Goal: Task Accomplishment & Management: Complete application form

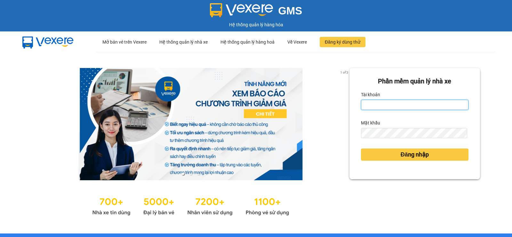
click at [379, 103] on input "Tài khoản" at bounding box center [415, 105] width 108 height 10
type input "nitc.thaochau"
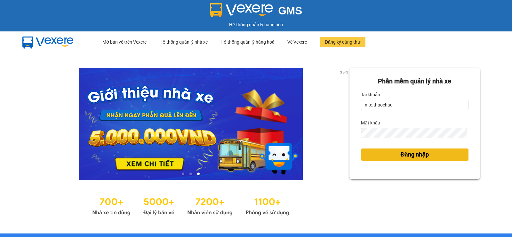
click at [423, 153] on span "Đăng nhập" at bounding box center [415, 154] width 28 height 9
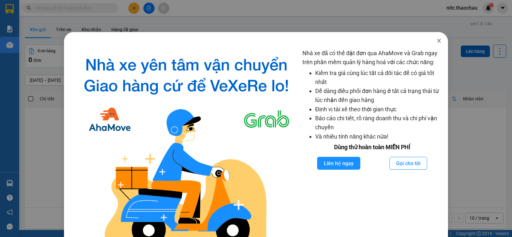
click at [437, 44] on span "Close" at bounding box center [439, 41] width 18 height 18
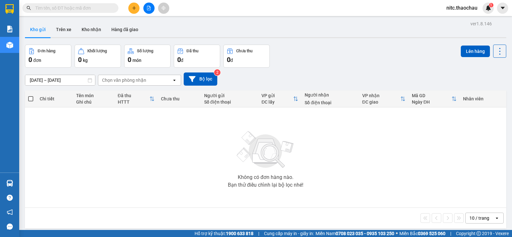
click at [135, 7] on icon "plus" at bounding box center [134, 8] width 4 height 4
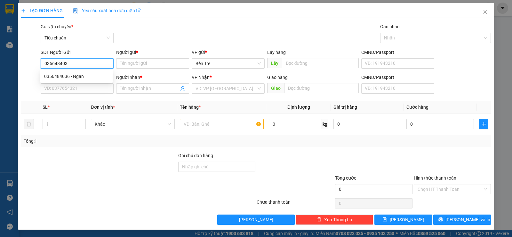
type input "0356484036"
click at [77, 77] on div "0356484036 - Ngân" at bounding box center [76, 76] width 65 height 7
type input "Ngân"
type input "0356484036"
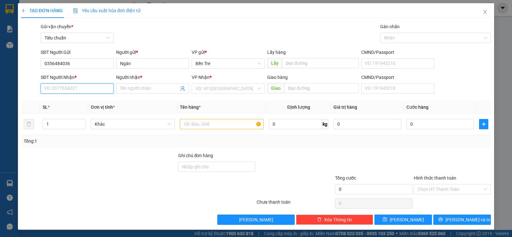
click at [93, 89] on input "SĐT Người Nhận *" at bounding box center [77, 88] width 73 height 10
type input "0908680135"
click at [104, 102] on div "0908680135 - [PERSON_NAME]" at bounding box center [76, 101] width 65 height 7
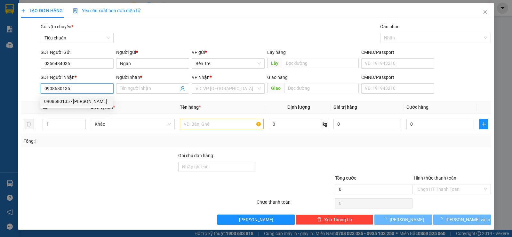
type input "[PERSON_NAME]"
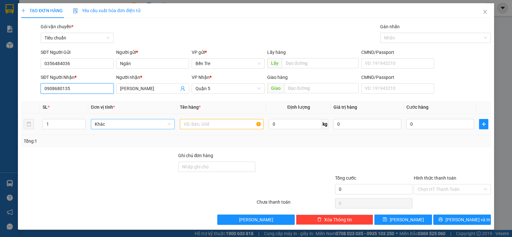
click at [123, 125] on span "Khác" at bounding box center [133, 124] width 76 height 10
type input "0908680135"
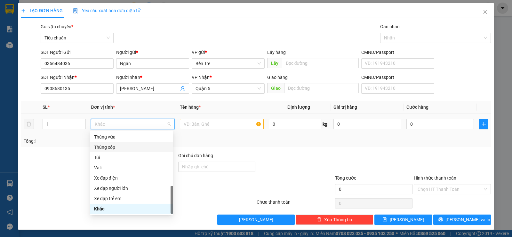
type input "b"
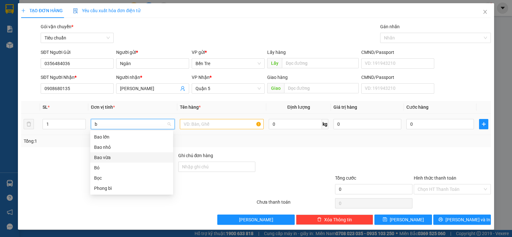
click at [129, 157] on div "Bao vừa" at bounding box center [131, 157] width 75 height 7
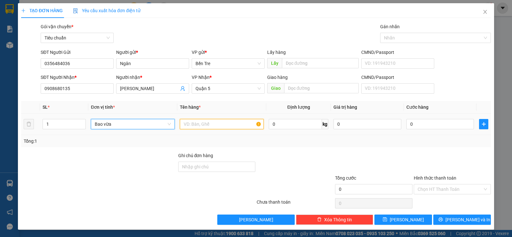
click at [196, 127] on input "text" at bounding box center [222, 124] width 84 height 10
type input "vải"
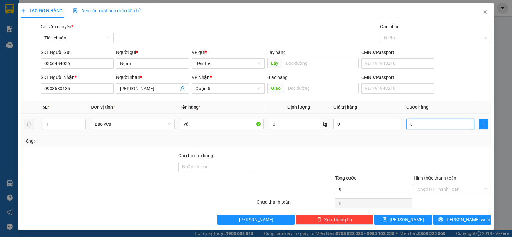
click at [416, 127] on input "0" at bounding box center [441, 124] width 68 height 10
type input "4"
type input "40"
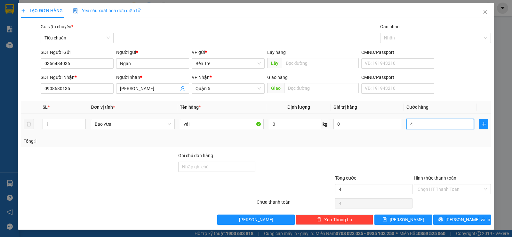
type input "40"
type input "40.000"
click at [447, 193] on input "Hình thức thanh toán" at bounding box center [450, 189] width 65 height 10
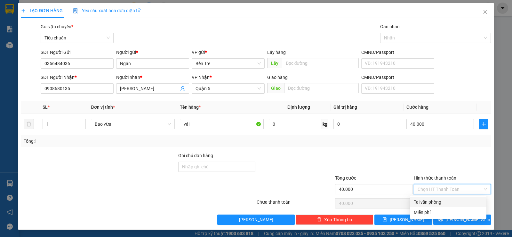
click at [448, 201] on div "Tại văn phòng" at bounding box center [448, 201] width 69 height 7
type input "0"
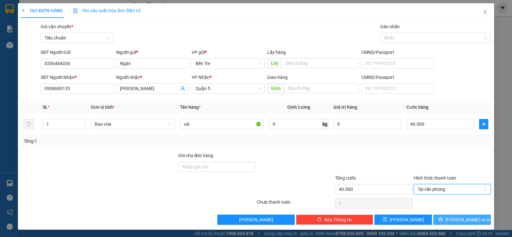
click at [460, 224] on button "[PERSON_NAME] và In" at bounding box center [463, 219] width 58 height 10
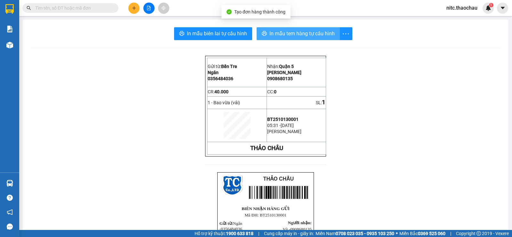
click at [304, 40] on button "In mẫu tem hàng tự cấu hình" at bounding box center [298, 33] width 83 height 13
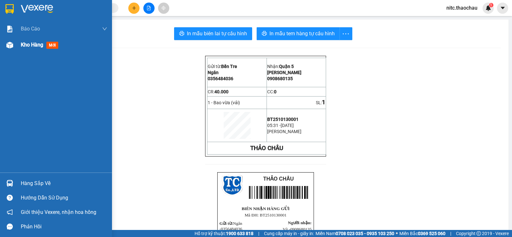
click at [40, 47] on span "Kho hàng" at bounding box center [32, 45] width 22 height 6
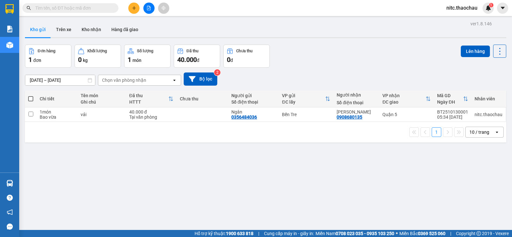
click at [33, 97] on span at bounding box center [30, 98] width 5 height 5
click at [31, 95] on input "checkbox" at bounding box center [31, 95] width 0 height 0
checkbox input "true"
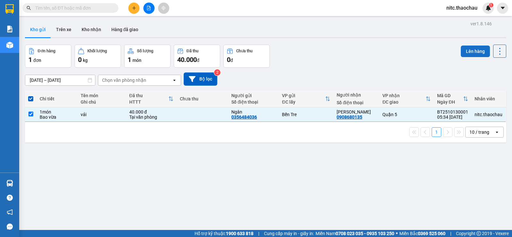
click at [478, 55] on button "Lên hàng" at bounding box center [475, 51] width 29 height 12
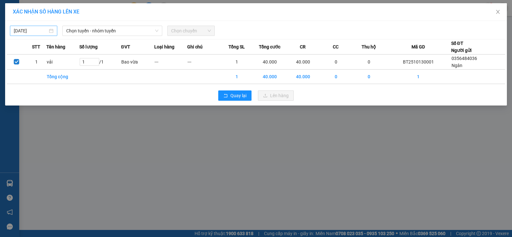
click at [41, 33] on input "[DATE]" at bounding box center [31, 30] width 34 height 7
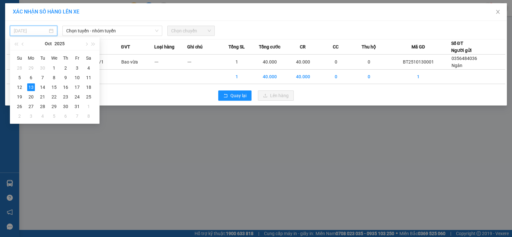
type input "[DATE]"
click at [104, 34] on span "Chọn tuyến - nhóm tuyến" at bounding box center [112, 31] width 92 height 10
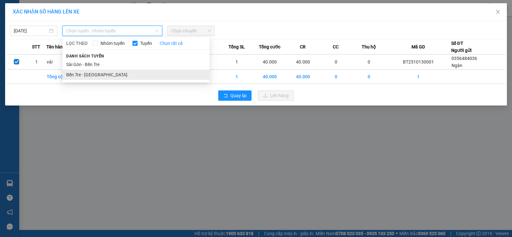
click at [114, 74] on li "Bến Tre - [GEOGRAPHIC_DATA]" at bounding box center [135, 74] width 147 height 10
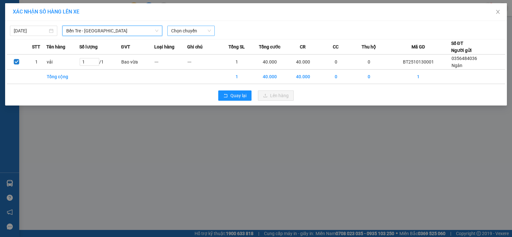
click at [213, 33] on div "Chọn chuyến" at bounding box center [190, 31] width 47 height 10
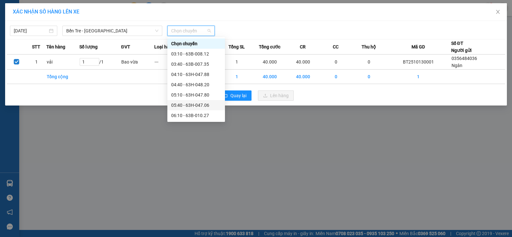
click at [212, 104] on div "05:40 - 63H-047.06" at bounding box center [196, 105] width 50 height 7
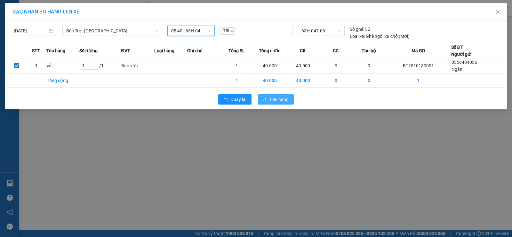
click at [273, 94] on button "Lên hàng" at bounding box center [276, 99] width 36 height 10
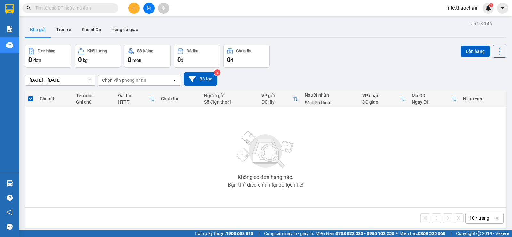
click at [272, 94] on div "VP gửi" at bounding box center [278, 95] width 32 height 5
click at [272, 93] on div "VP gửi" at bounding box center [278, 95] width 32 height 5
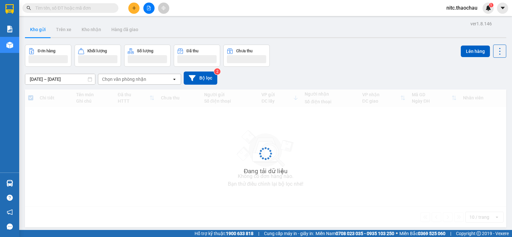
click at [275, 93] on div "Đang tải dữ liệu" at bounding box center [266, 158] width 482 height 138
click at [275, 93] on div "Chi tiết Tên món Ghi chú Đã thu HTTT Chưa thu Người gửi Số điện thoại VP gửi ĐC…" at bounding box center [266, 158] width 482 height 138
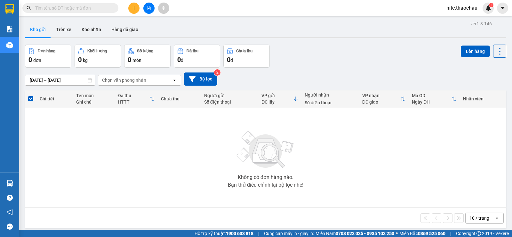
click at [116, 4] on span at bounding box center [70, 8] width 96 height 10
click at [112, 7] on span at bounding box center [70, 8] width 96 height 10
click at [109, 8] on input "text" at bounding box center [73, 7] width 76 height 7
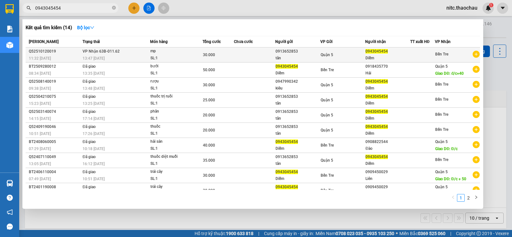
type input "0943045454"
click at [303, 52] on div "0913652853" at bounding box center [298, 51] width 44 height 7
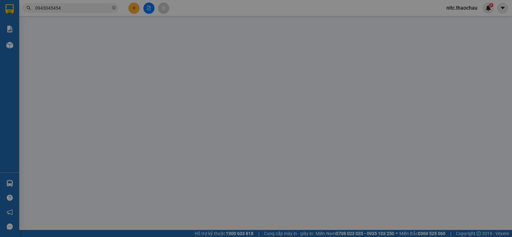
type input "0913652853"
type input "tân"
type input "0943045454"
type input "Diễm"
type input "30.000"
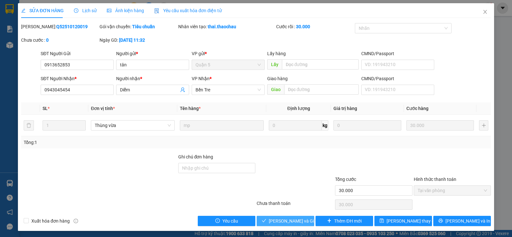
click at [280, 221] on span "[PERSON_NAME] và Giao hàng" at bounding box center [299, 220] width 61 height 7
type input "0"
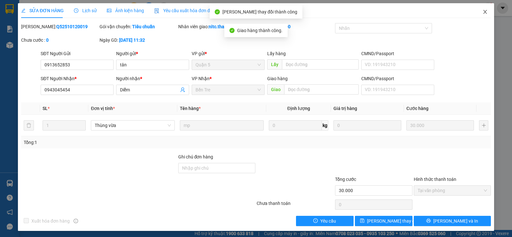
click at [483, 11] on icon "close" at bounding box center [485, 11] width 5 height 5
